Goal: Transaction & Acquisition: Purchase product/service

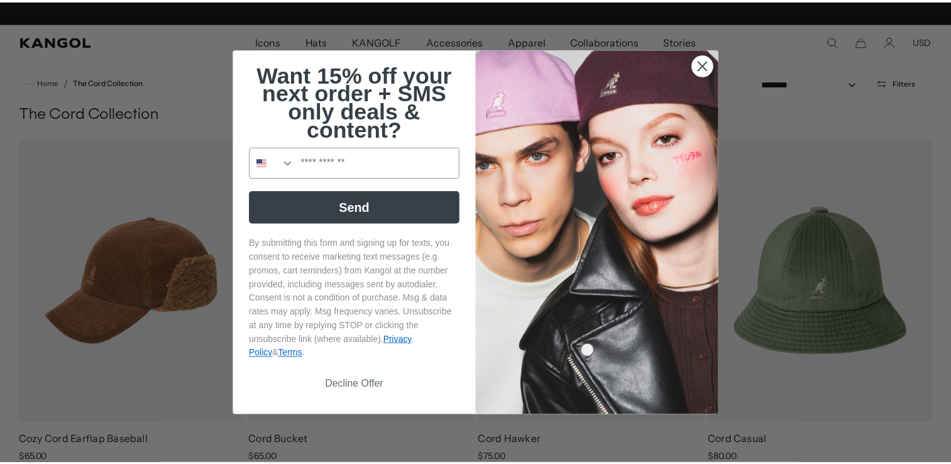
scroll to position [0, 259]
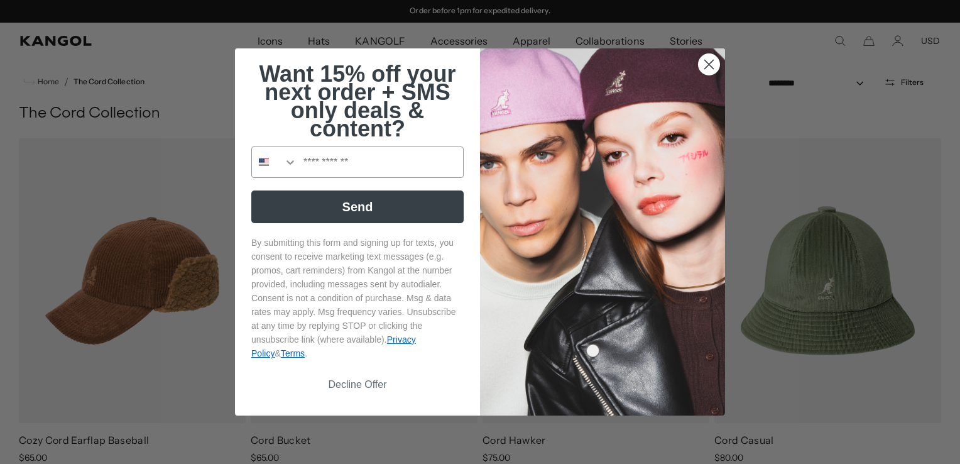
click at [711, 60] on circle "Close dialog" at bounding box center [709, 64] width 21 height 21
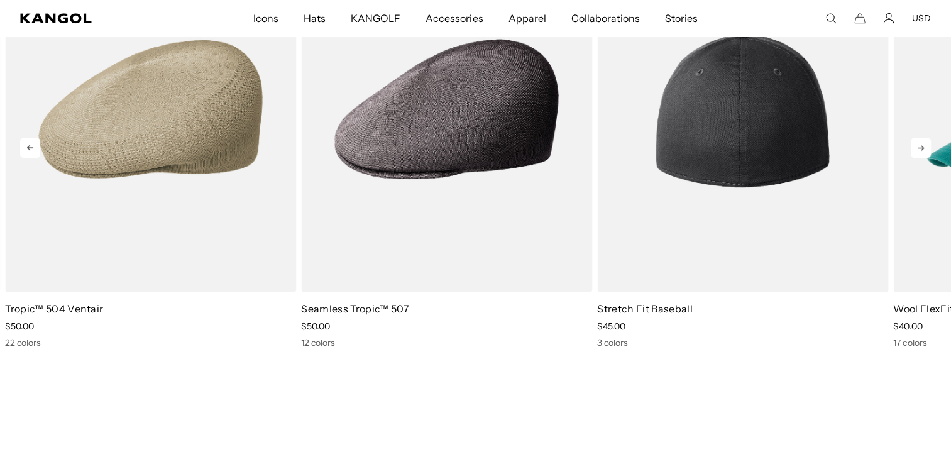
scroll to position [0, 0]
click at [671, 210] on img "3 of 5" at bounding box center [742, 108] width 291 height 365
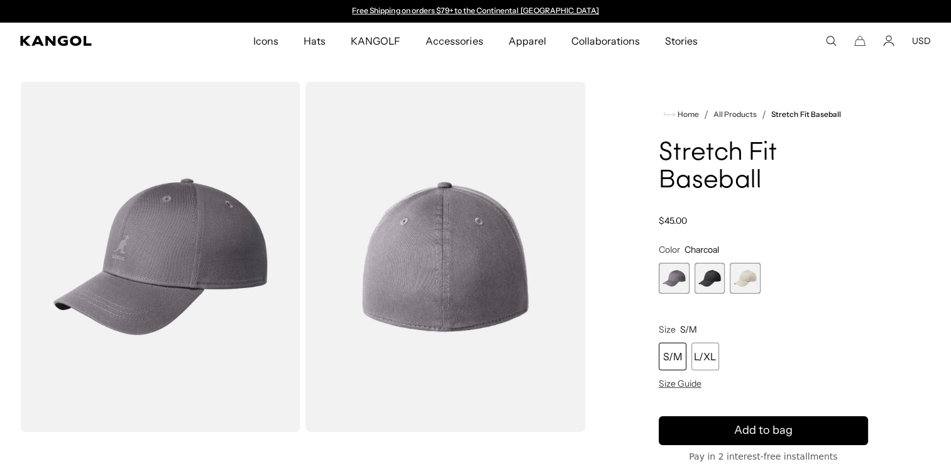
click at [747, 278] on span "3 of 3" at bounding box center [745, 278] width 31 height 31
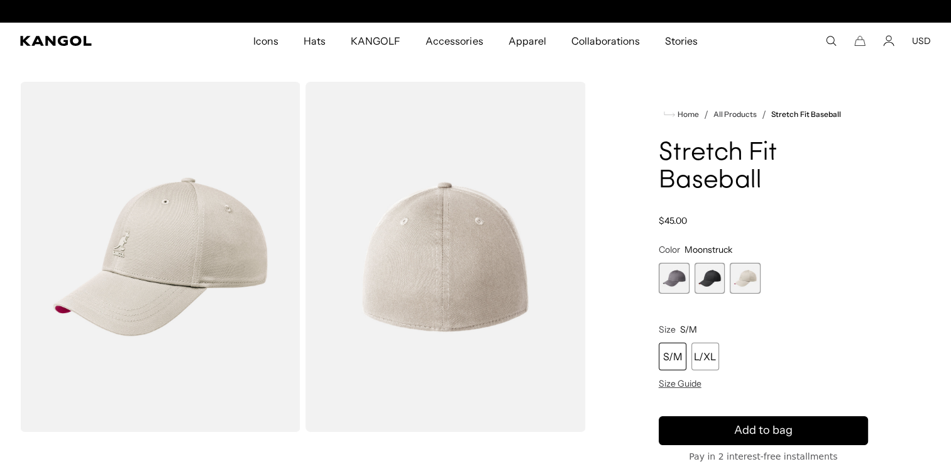
scroll to position [0, 259]
click at [708, 277] on span "2 of 3" at bounding box center [709, 278] width 31 height 31
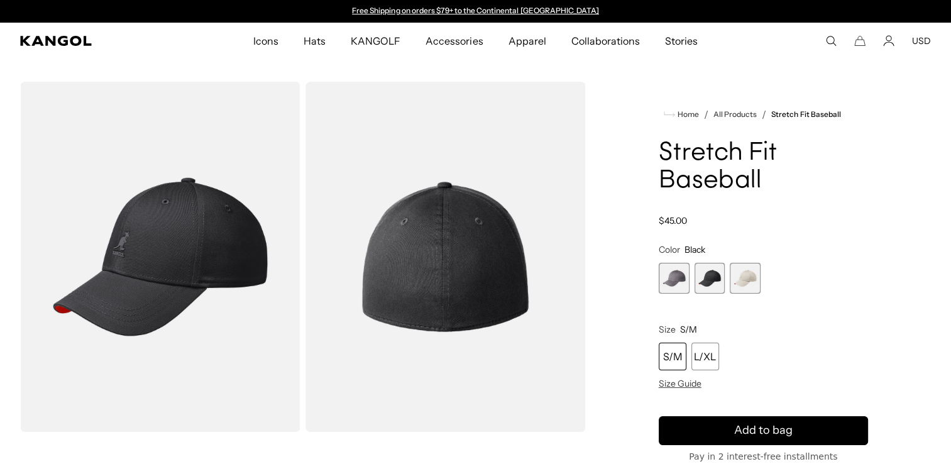
click at [673, 275] on span "1 of 3" at bounding box center [674, 278] width 31 height 31
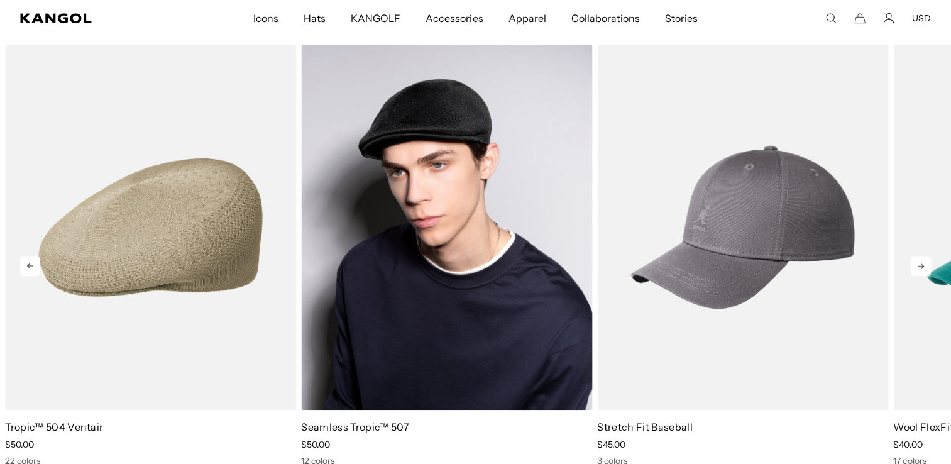
scroll to position [955, 0]
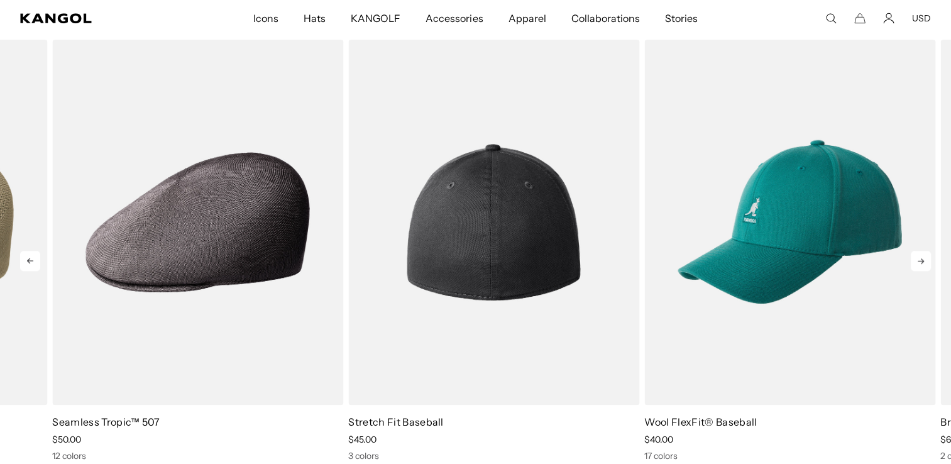
drag, startPoint x: 679, startPoint y: 348, endPoint x: 479, endPoint y: 341, distance: 200.0
click at [479, 341] on img "3 of 5" at bounding box center [493, 222] width 291 height 365
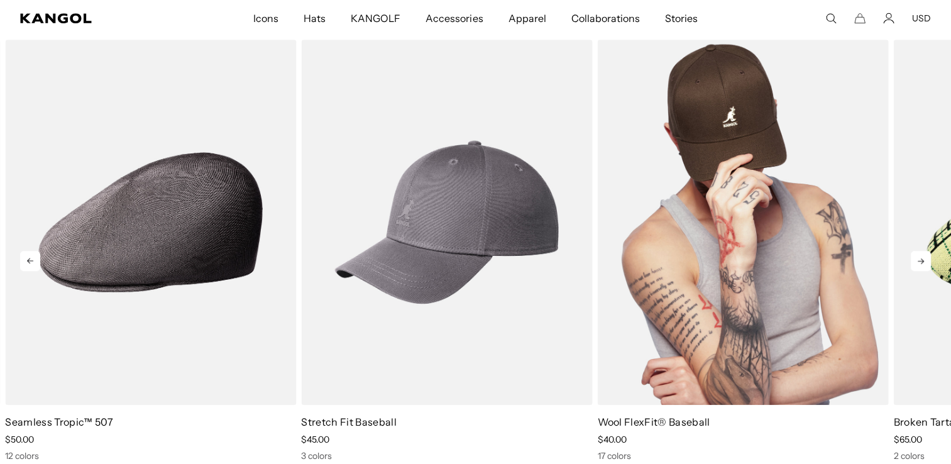
scroll to position [0, 0]
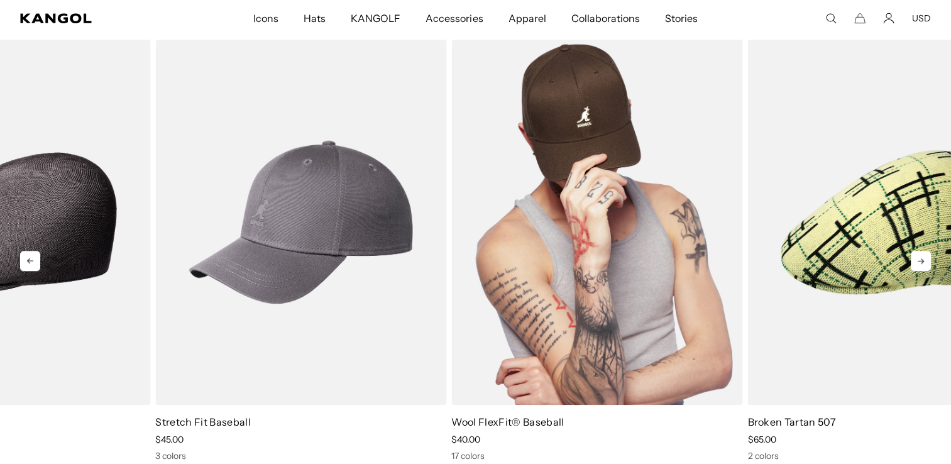
drag, startPoint x: 789, startPoint y: 327, endPoint x: 562, endPoint y: 317, distance: 227.7
click at [562, 317] on img "4 of 5" at bounding box center [596, 222] width 291 height 365
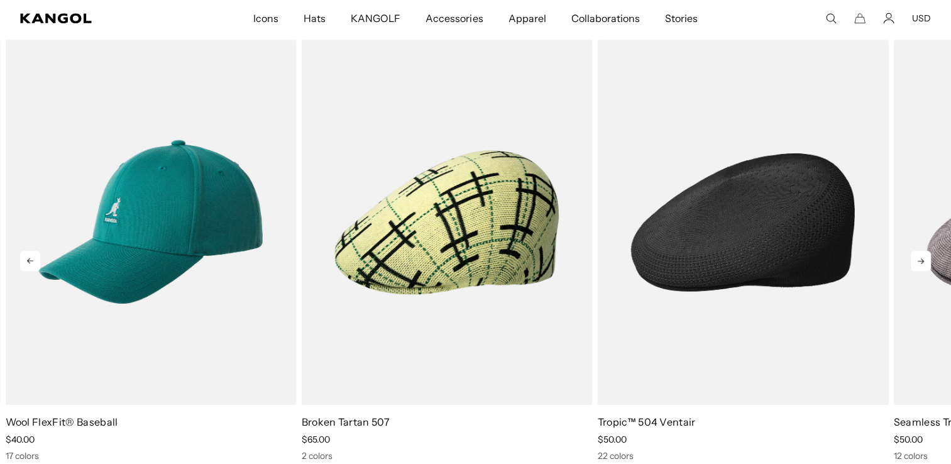
scroll to position [0, 259]
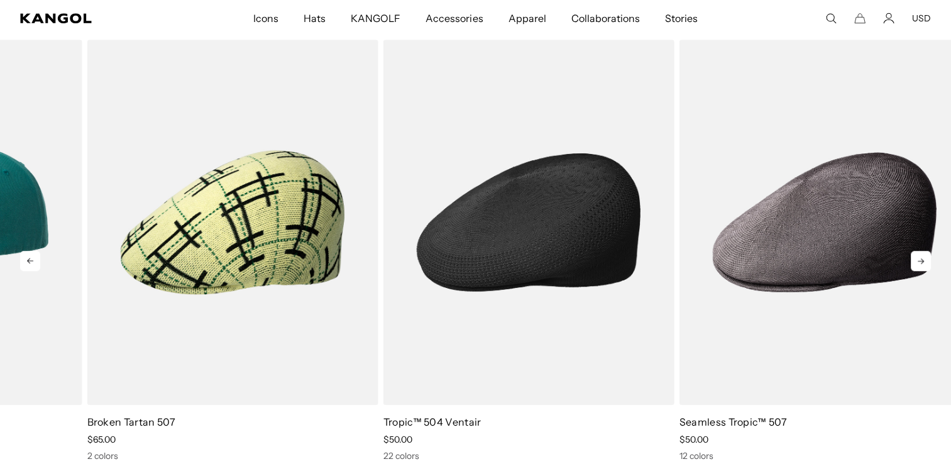
drag, startPoint x: 752, startPoint y: 275, endPoint x: 535, endPoint y: 268, distance: 216.9
click at [535, 268] on img "1 of 5" at bounding box center [528, 222] width 291 height 365
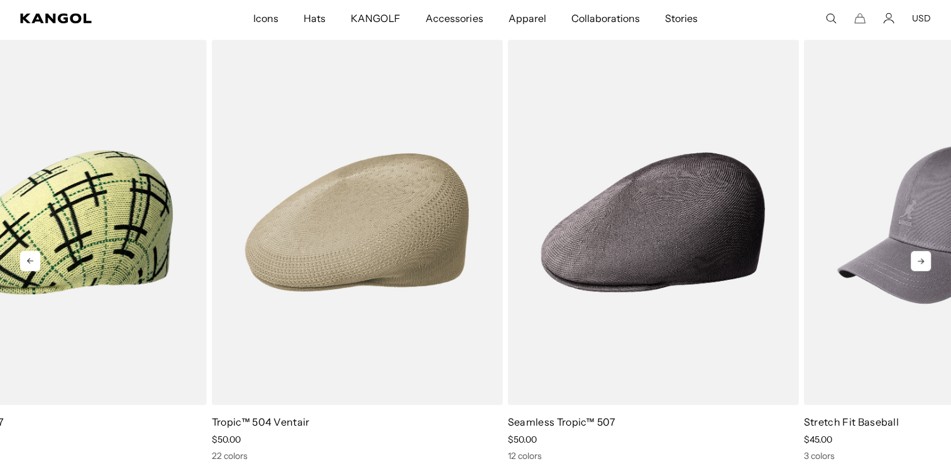
drag, startPoint x: 710, startPoint y: 287, endPoint x: 529, endPoint y: 288, distance: 181.0
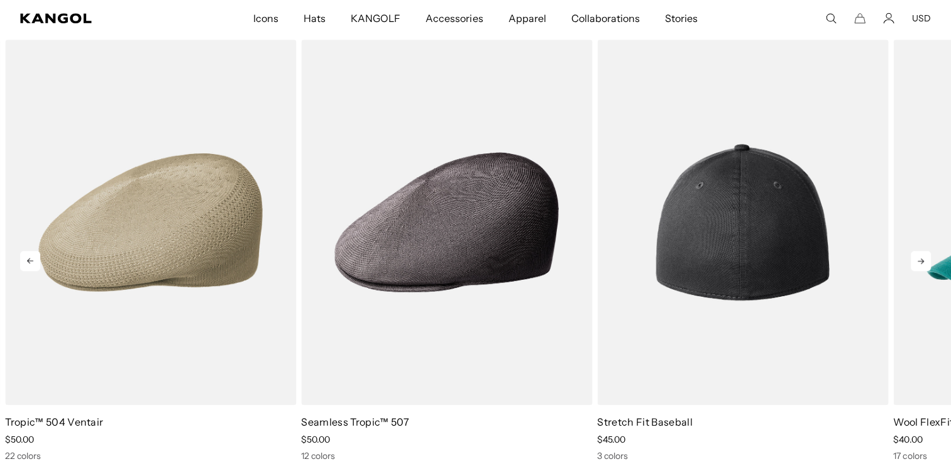
scroll to position [0, 259]
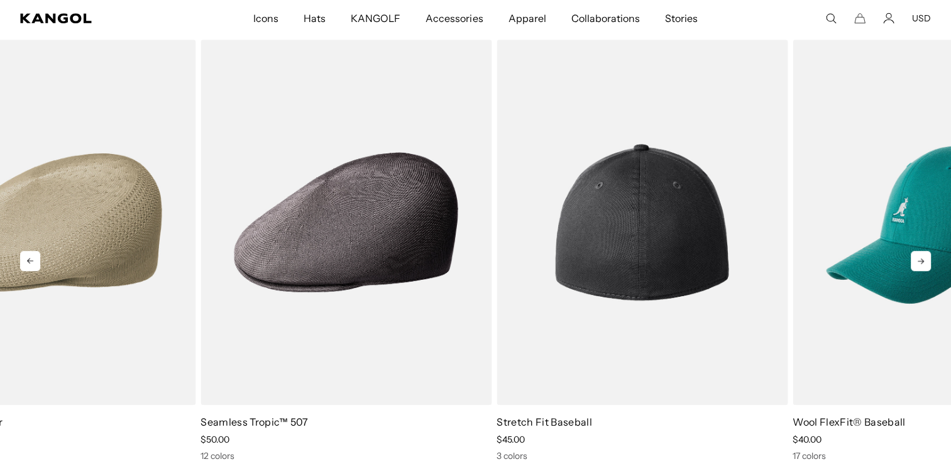
drag, startPoint x: 708, startPoint y: 350, endPoint x: 509, endPoint y: 340, distance: 199.4
click at [509, 340] on img "3 of 5" at bounding box center [641, 222] width 291 height 365
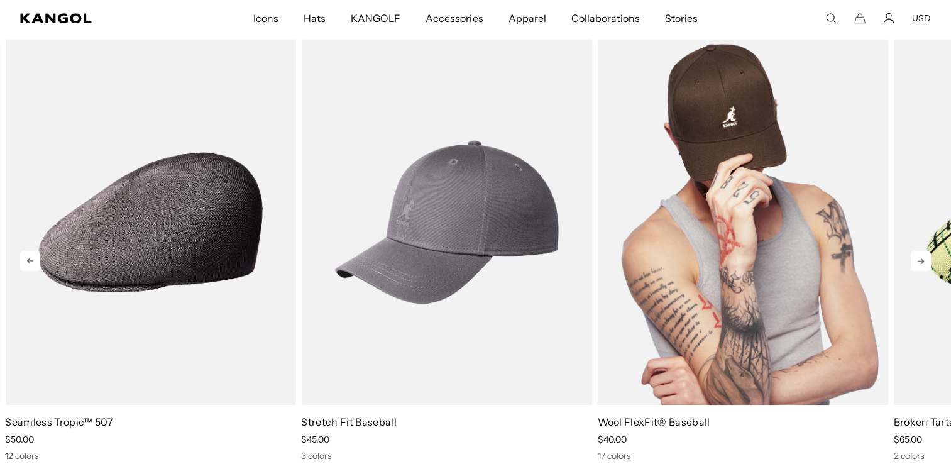
scroll to position [0, 0]
click at [696, 291] on img "4 of 5" at bounding box center [742, 222] width 291 height 365
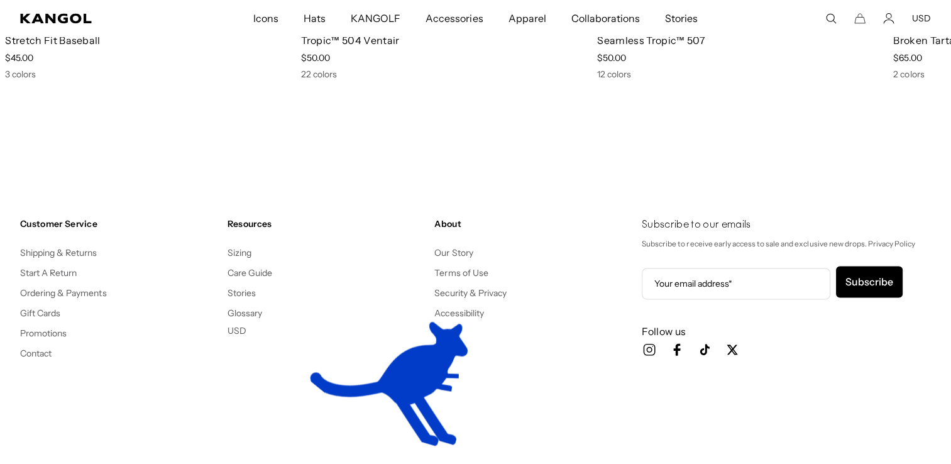
scroll to position [0, 259]
